Goal: Task Accomplishment & Management: Use online tool/utility

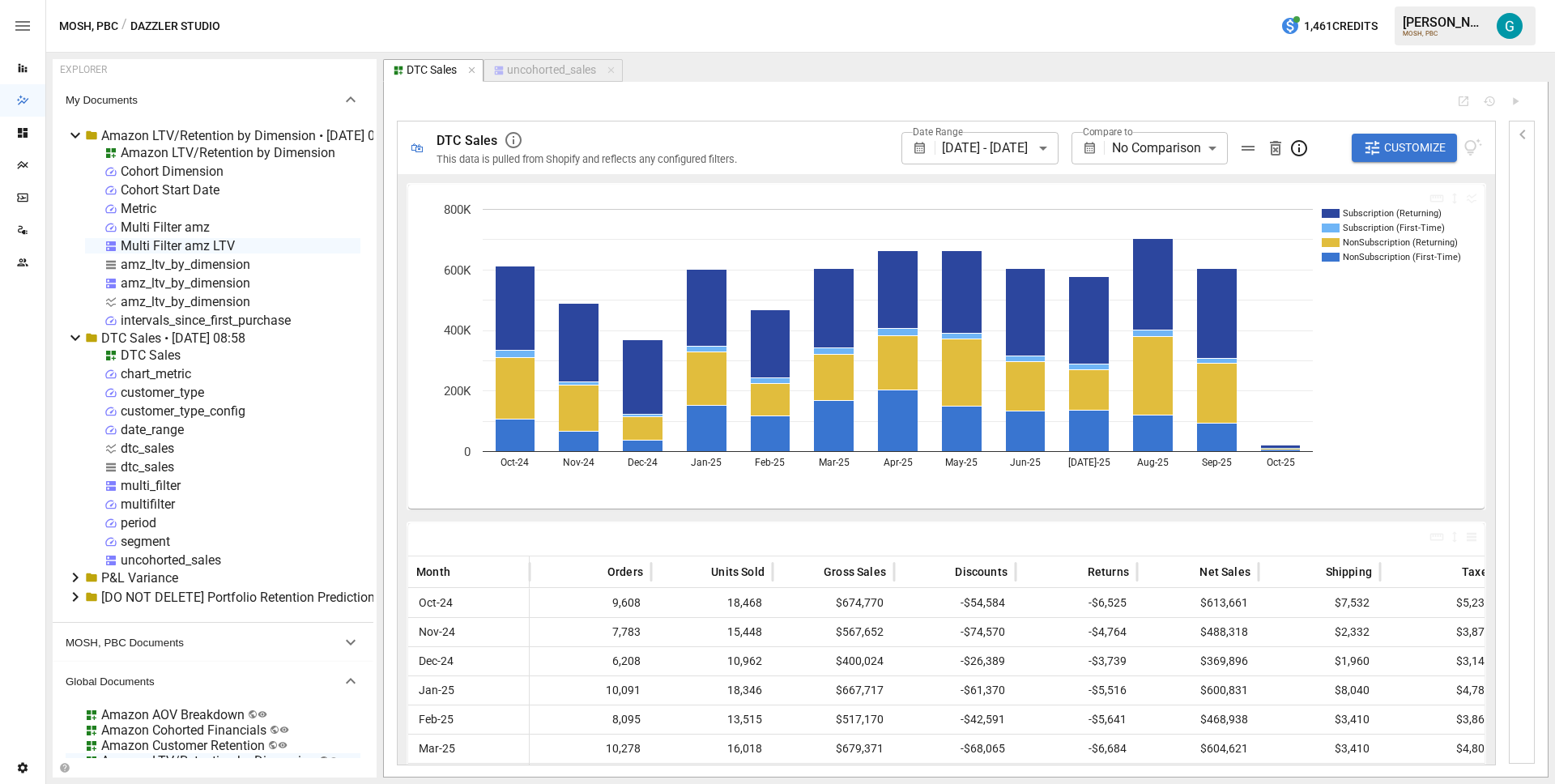
click at [133, 462] on div "dtc_sales" at bounding box center [147, 467] width 54 height 16
select select "**********"
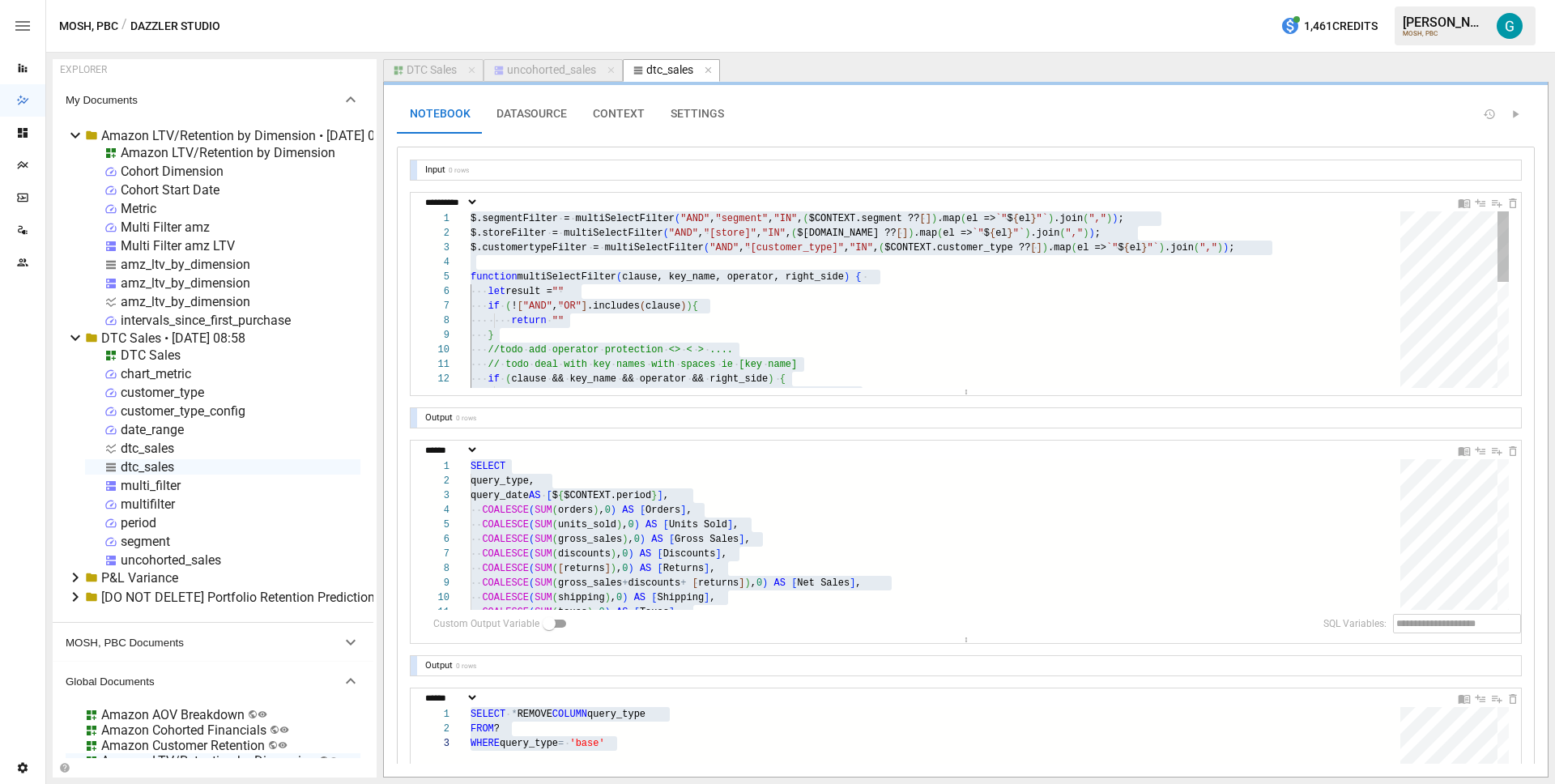
scroll to position [0, 11]
click at [814, 284] on div "$.segmentFilter = multiSelectFilter ( "AND" , "segment" , "IN" , ( $CONTEXT.seg…" at bounding box center [941, 431] width 941 height 438
type textarea "**********"
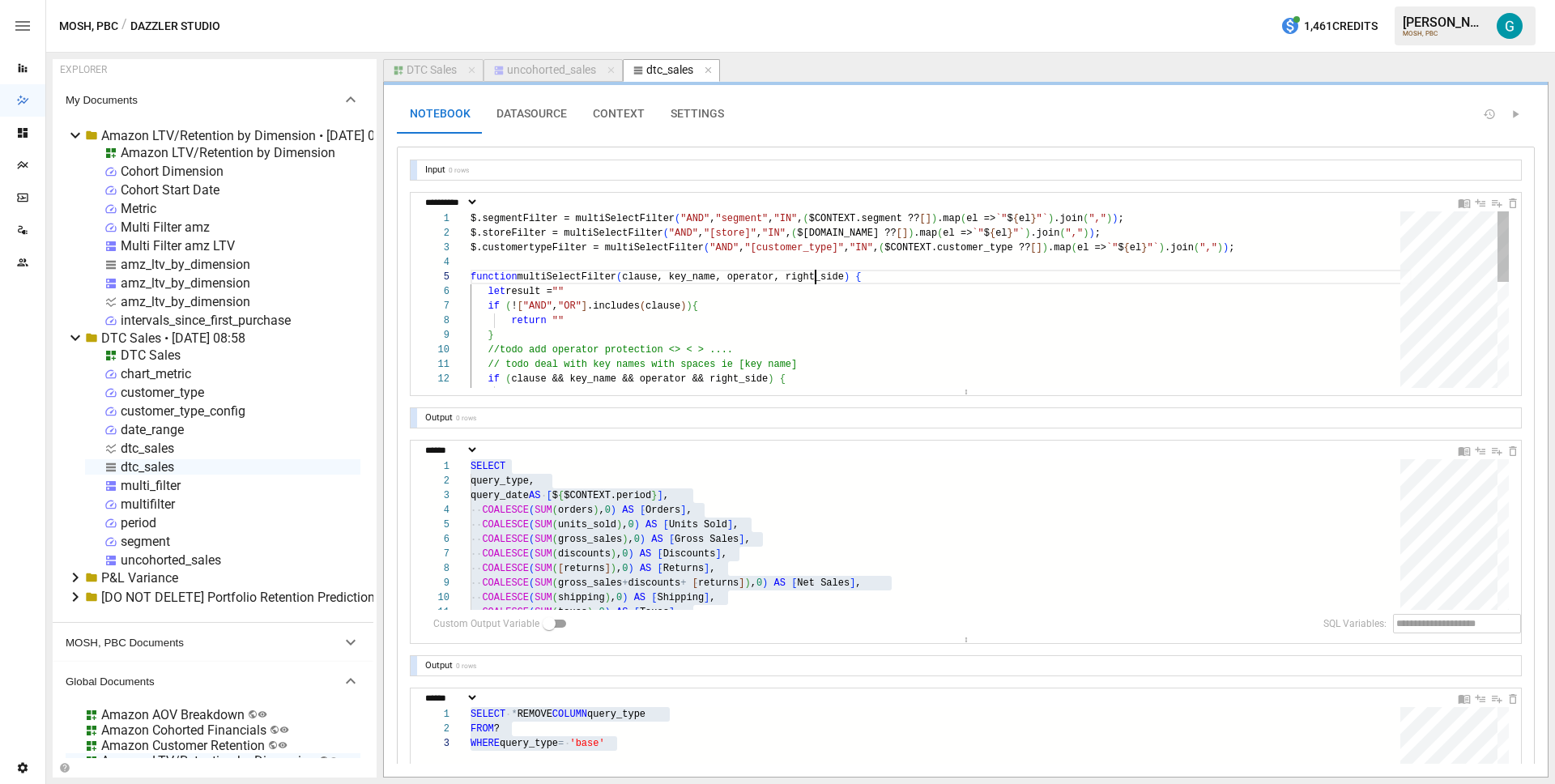
scroll to position [59, 345]
click at [130, 448] on div "dtc_sales" at bounding box center [147, 448] width 54 height 16
click at [131, 447] on div "dtc_sales" at bounding box center [147, 448] width 54 height 16
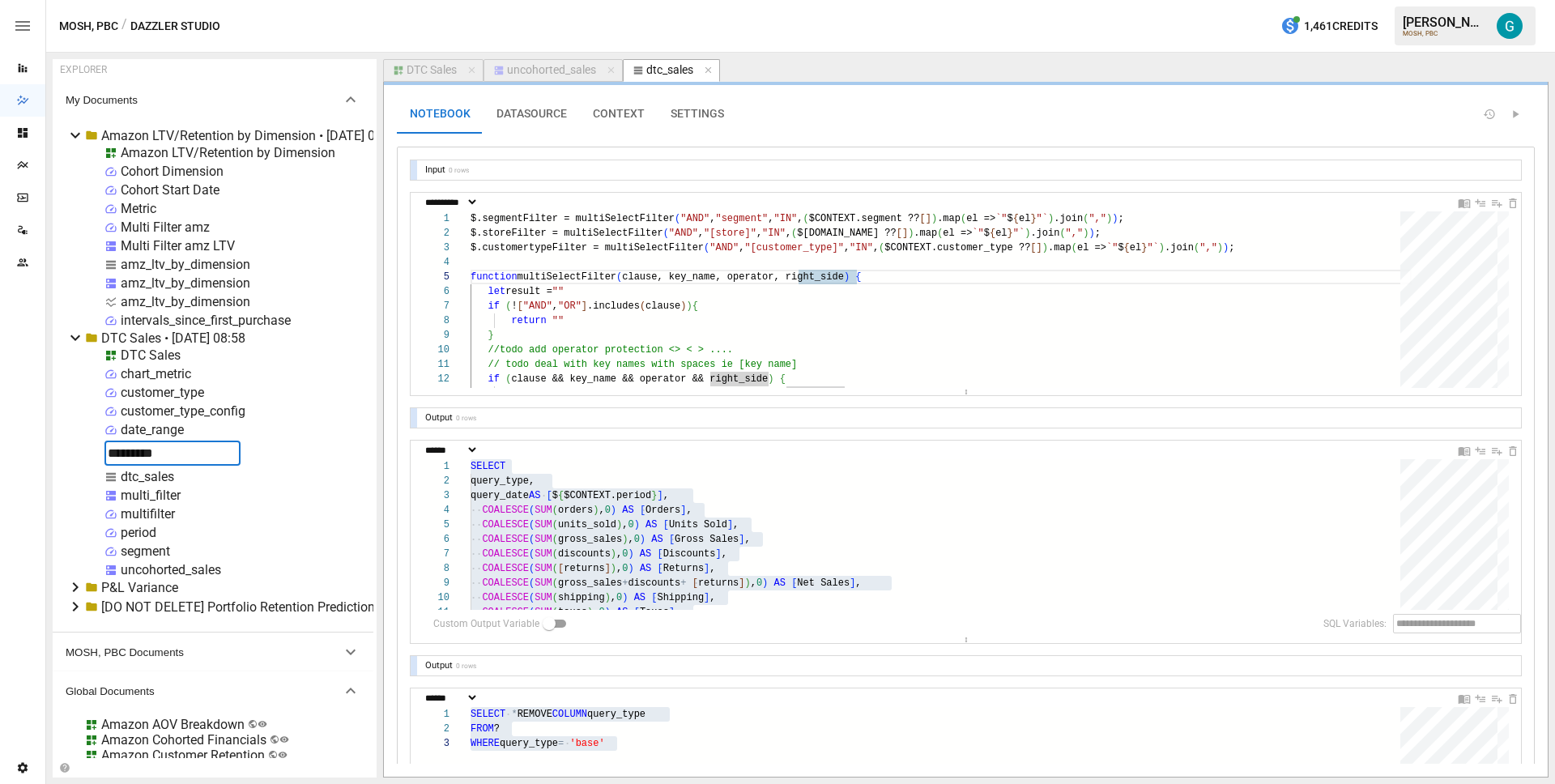
click at [220, 409] on div "customer_type_config" at bounding box center [182, 411] width 124 height 16
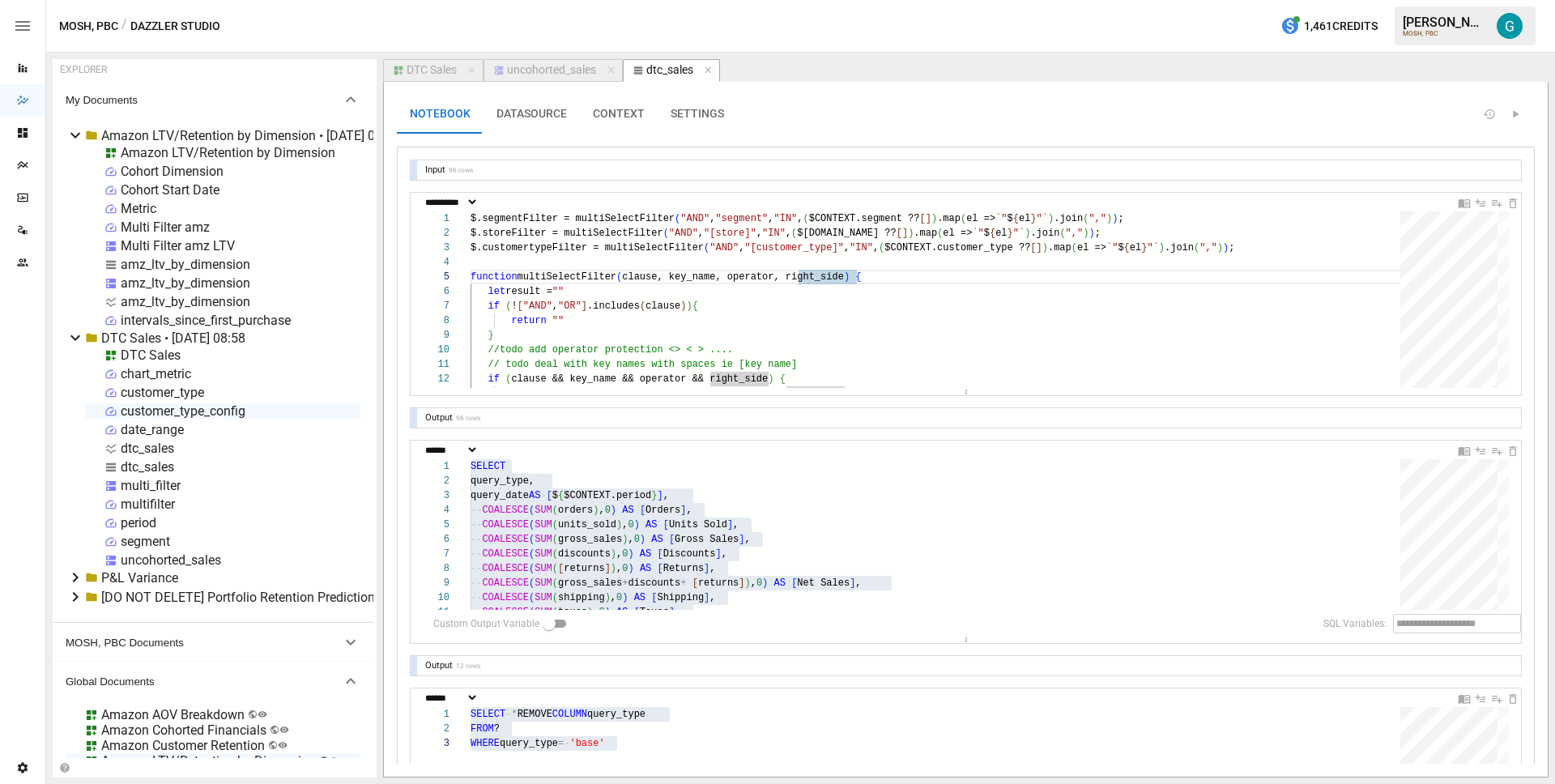
click at [149, 264] on div "amz_ltv_by_dimension" at bounding box center [185, 264] width 129 height 16
select select "**********"
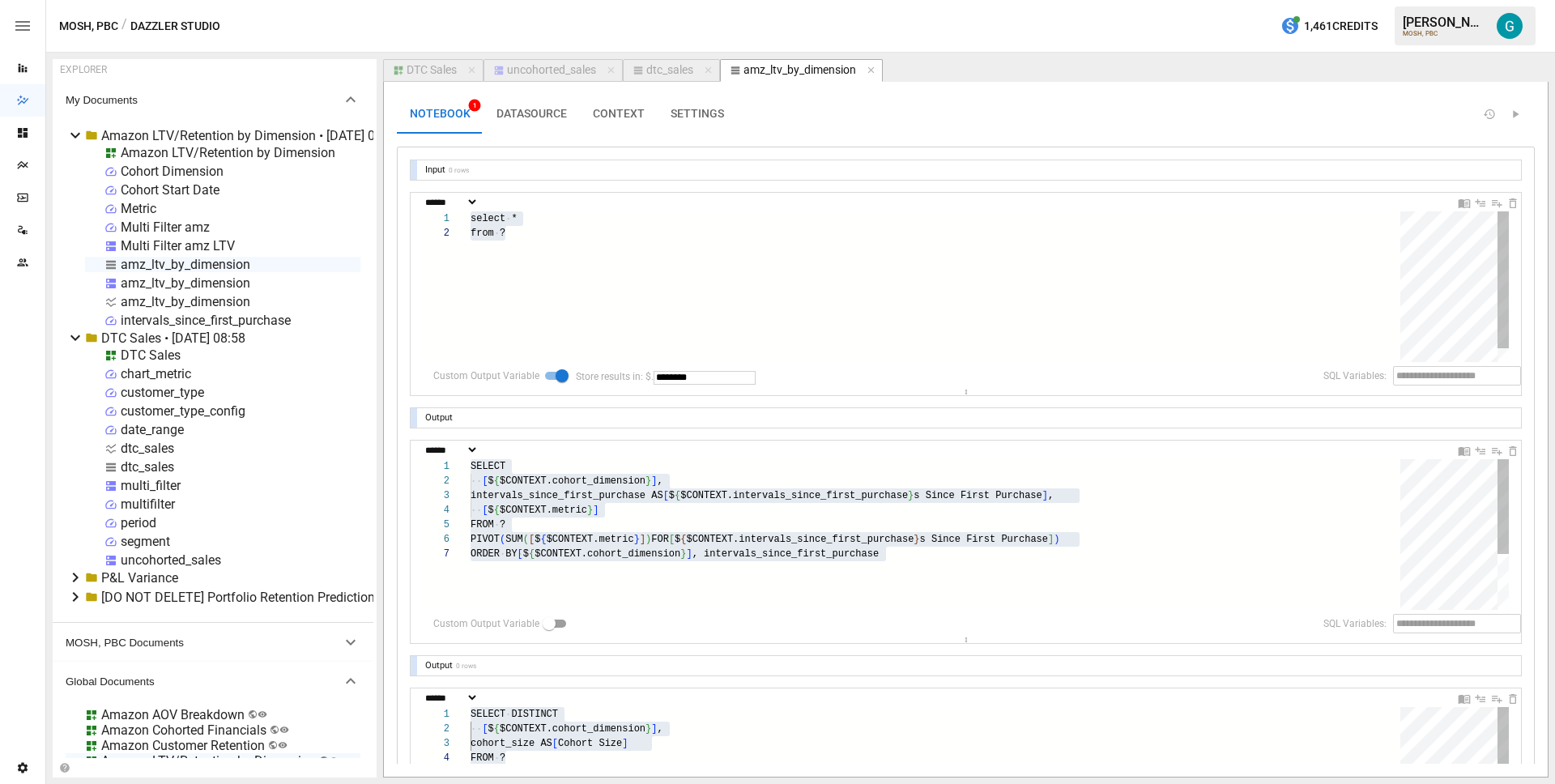
scroll to position [44, 35]
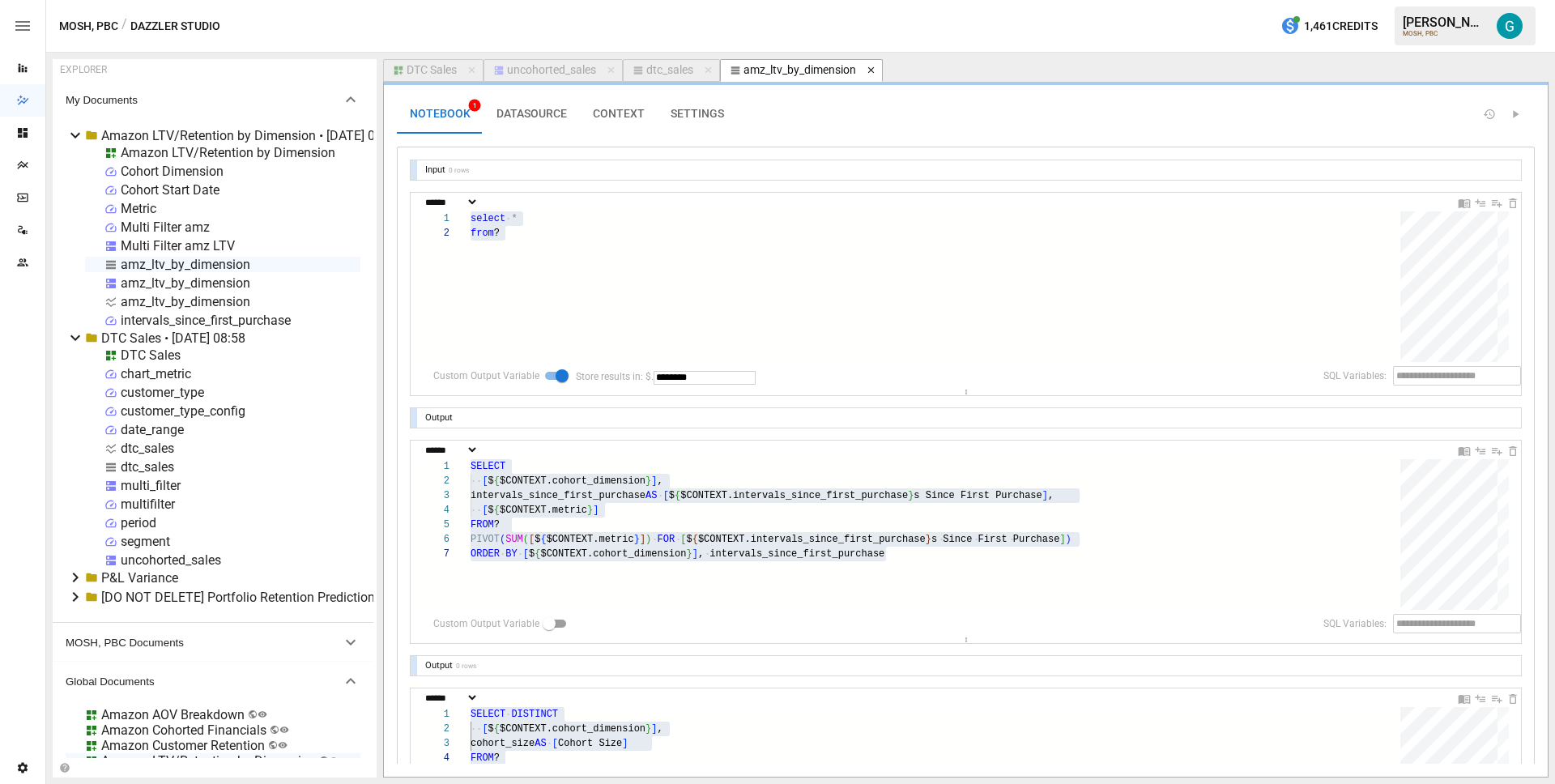
click at [876, 73] on icon "button" at bounding box center [872, 70] width 12 height 12
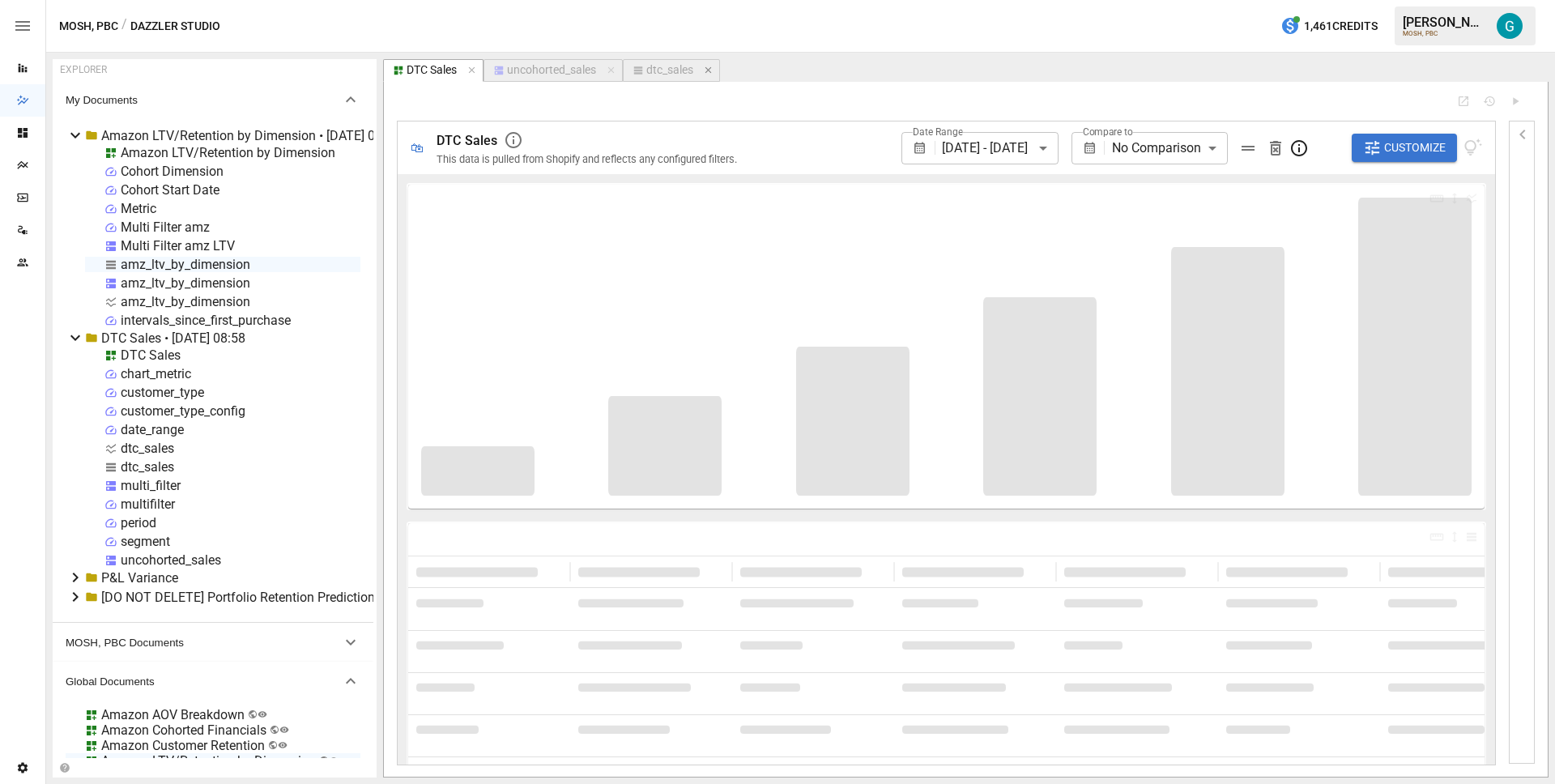
click at [709, 70] on icon "button" at bounding box center [709, 70] width 12 height 12
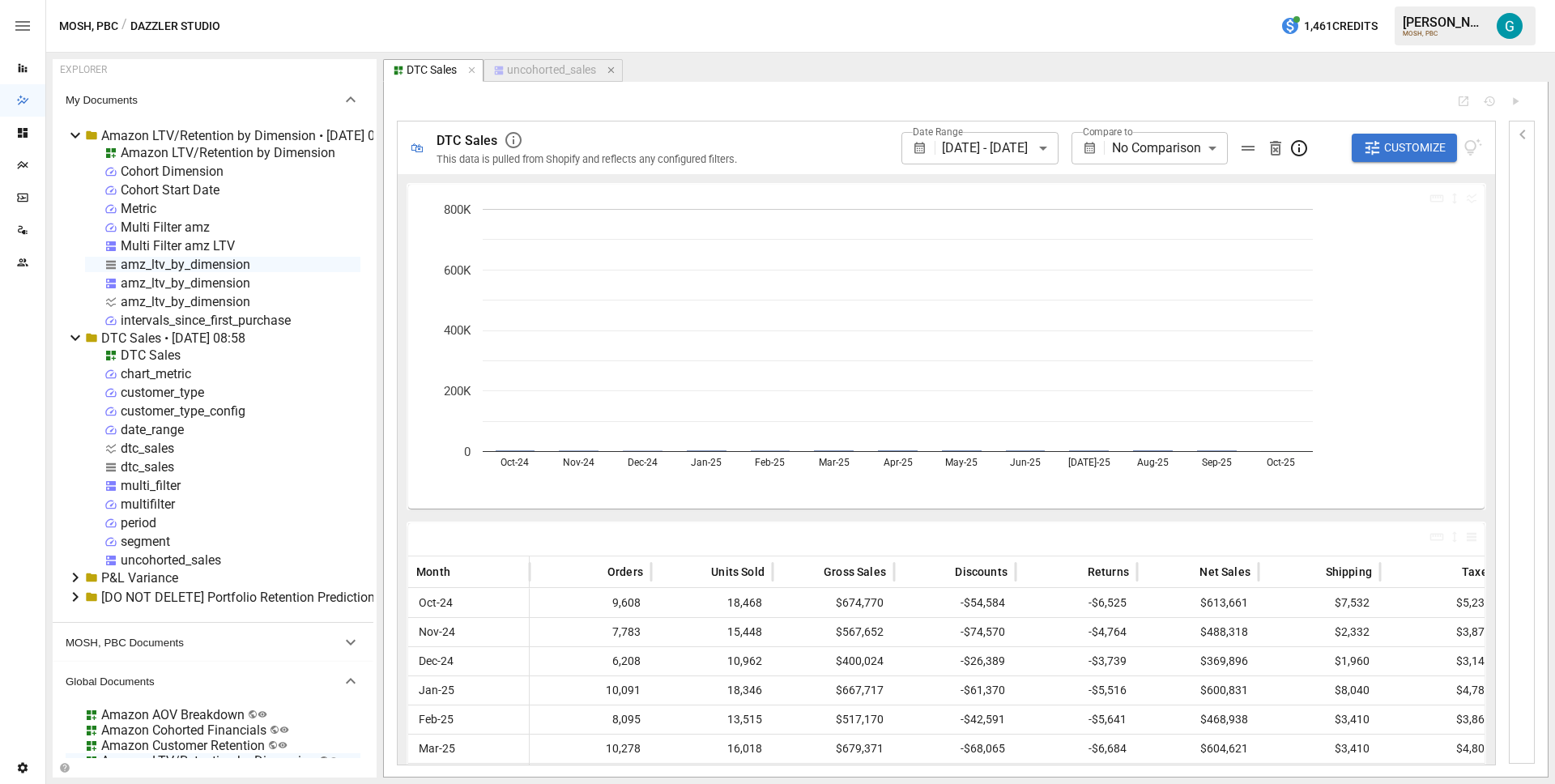
click at [616, 69] on icon "button" at bounding box center [612, 70] width 12 height 12
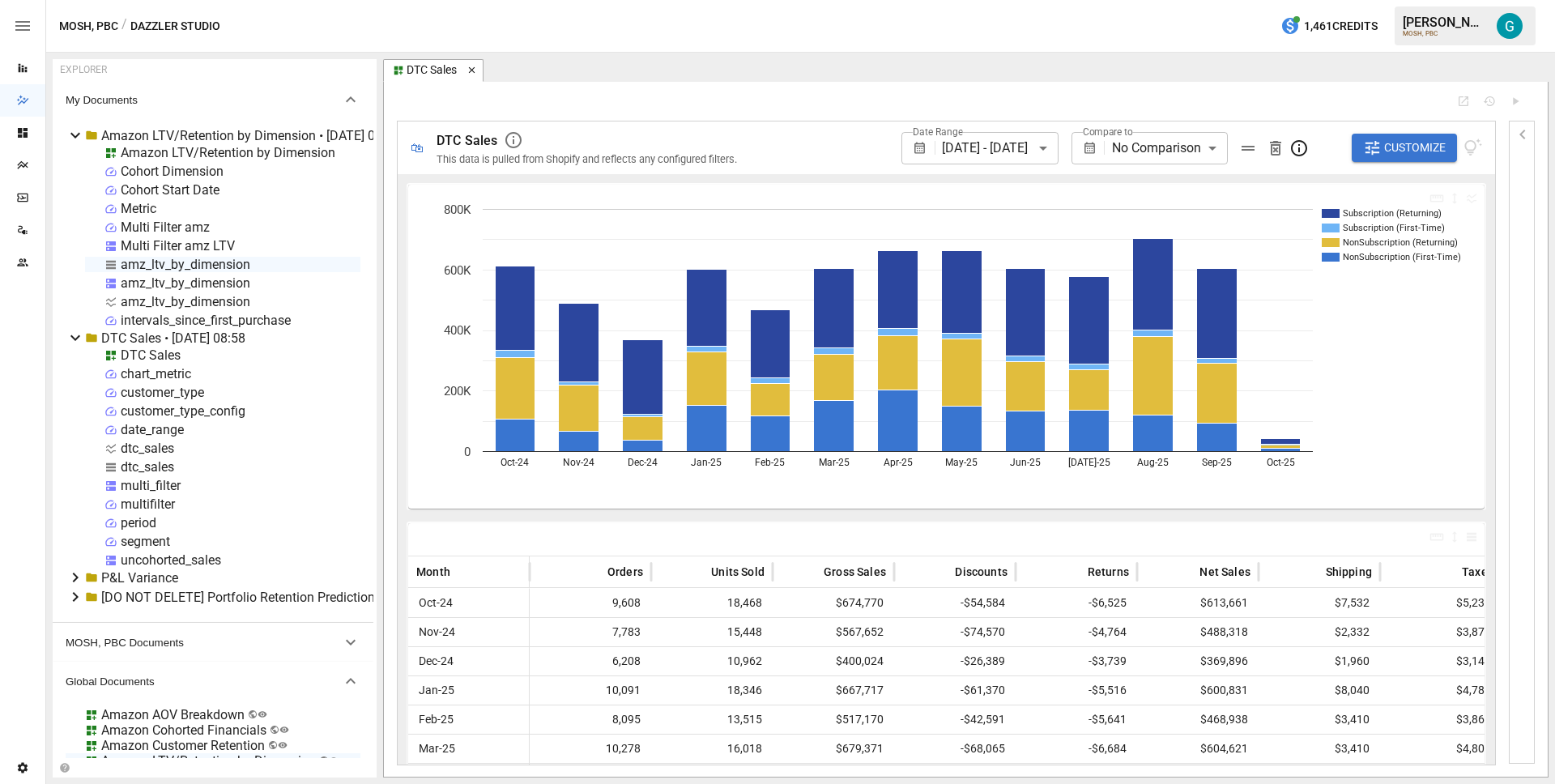
click at [470, 70] on icon "button" at bounding box center [472, 70] width 12 height 12
